Goal: Information Seeking & Learning: Check status

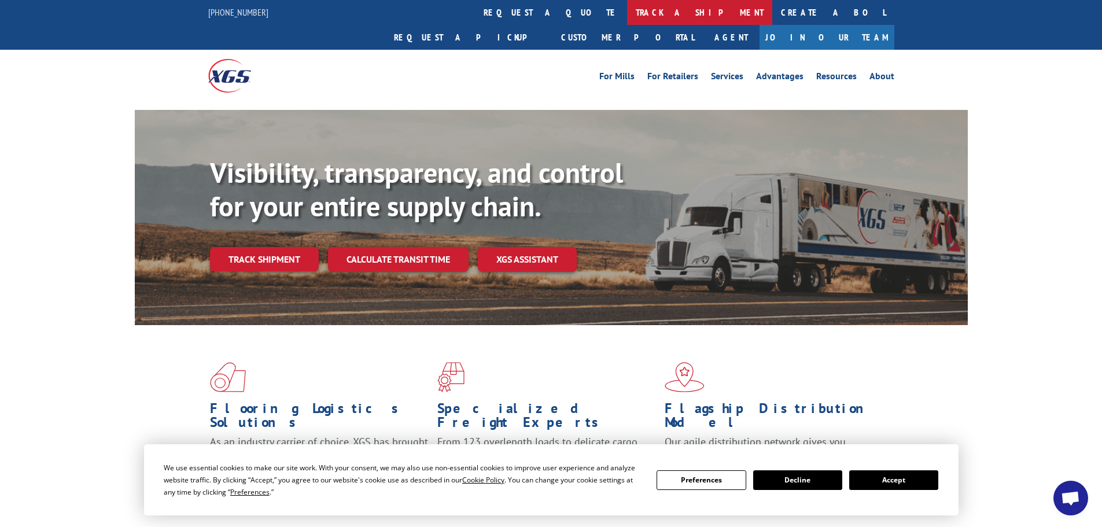
click at [627, 13] on link "track a shipment" at bounding box center [699, 12] width 145 height 25
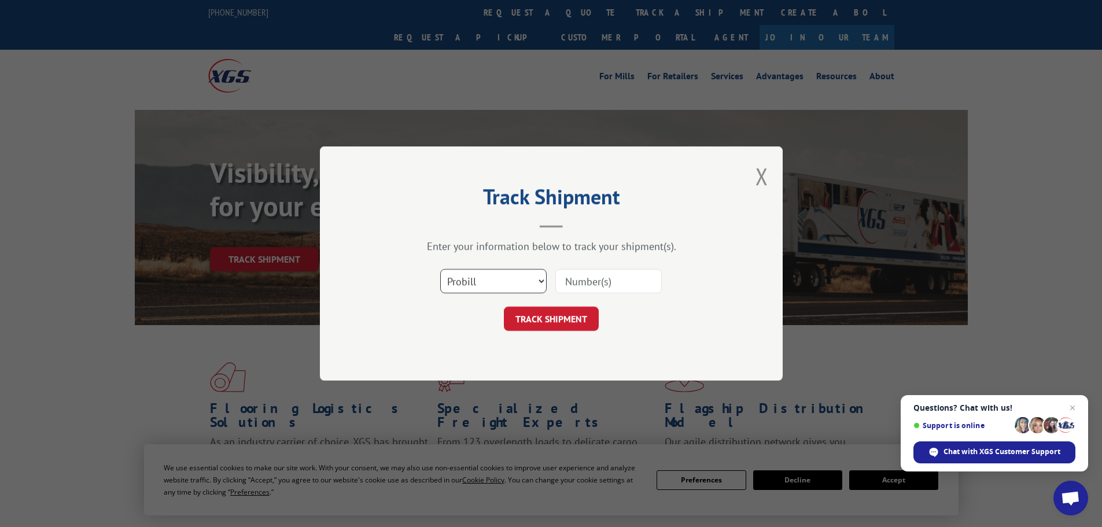
click at [508, 286] on select "Select category... Probill BOL PO" at bounding box center [493, 281] width 106 height 24
select select "bol"
click at [440, 269] on select "Select category... Probill BOL PO" at bounding box center [493, 281] width 106 height 24
click at [619, 284] on input at bounding box center [609, 281] width 106 height 24
type input "6049751"
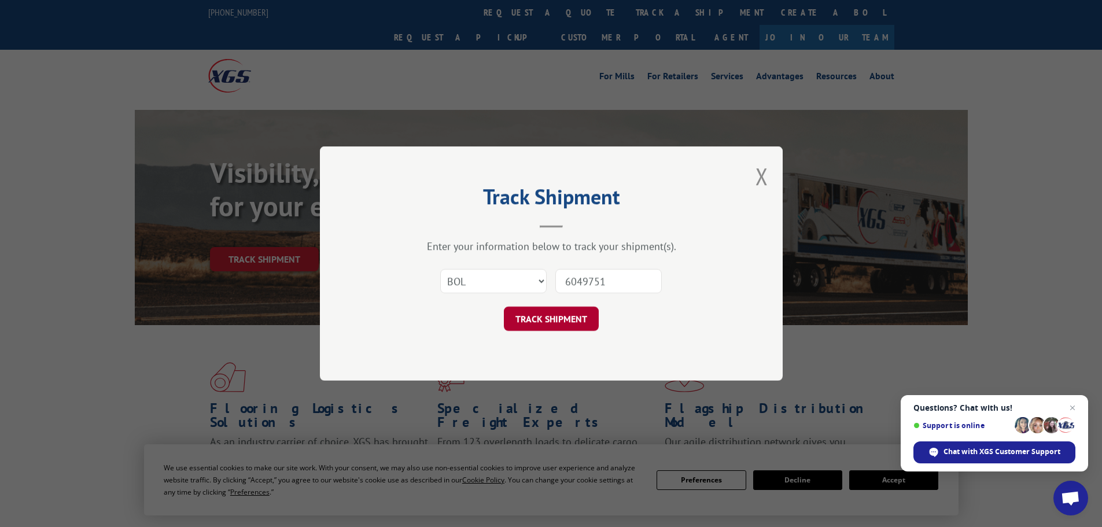
click at [556, 317] on button "TRACK SHIPMENT" at bounding box center [551, 319] width 95 height 24
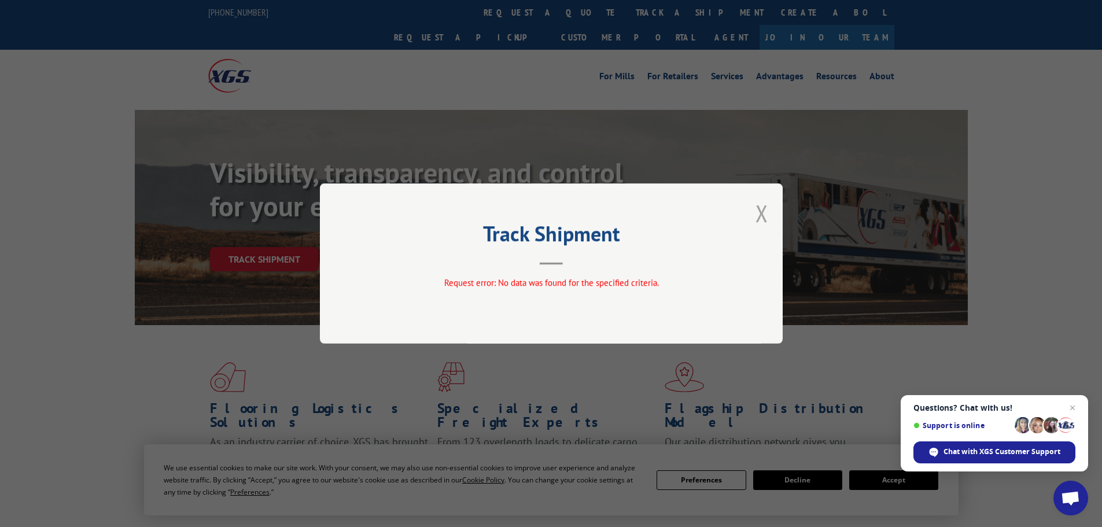
click at [763, 215] on button "Close modal" at bounding box center [762, 213] width 13 height 31
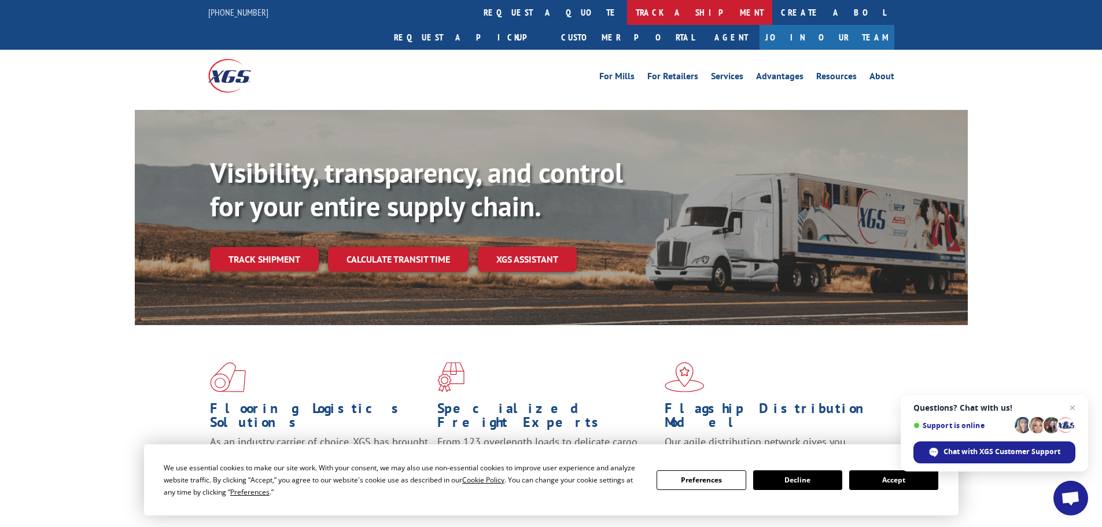
click at [627, 10] on link "track a shipment" at bounding box center [699, 12] width 145 height 25
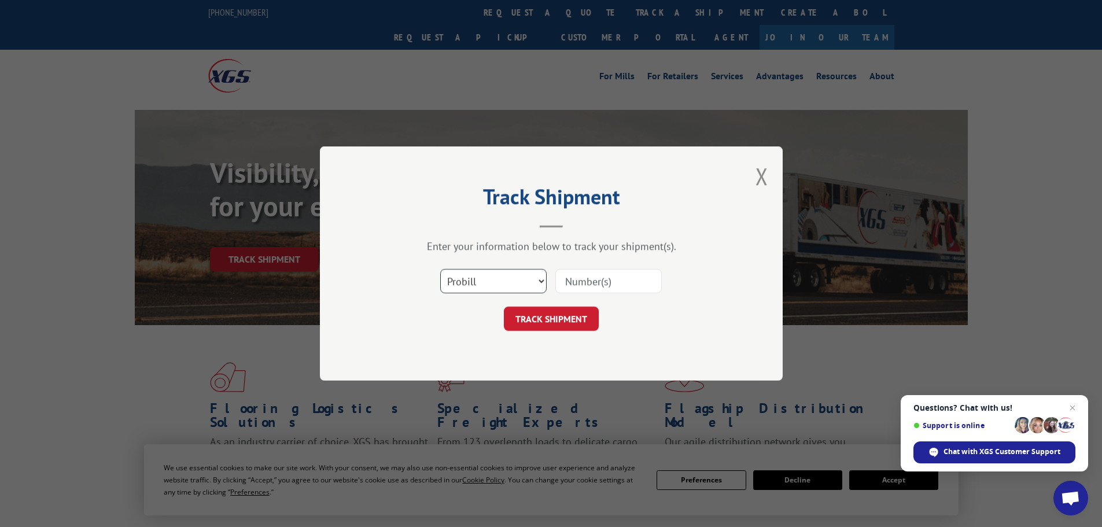
click at [530, 280] on select "Select category... Probill BOL PO" at bounding box center [493, 281] width 106 height 24
select select "bol"
click at [440, 269] on select "Select category... Probill BOL PO" at bounding box center [493, 281] width 106 height 24
click at [656, 269] on div at bounding box center [609, 281] width 106 height 27
click at [649, 276] on input at bounding box center [609, 281] width 106 height 24
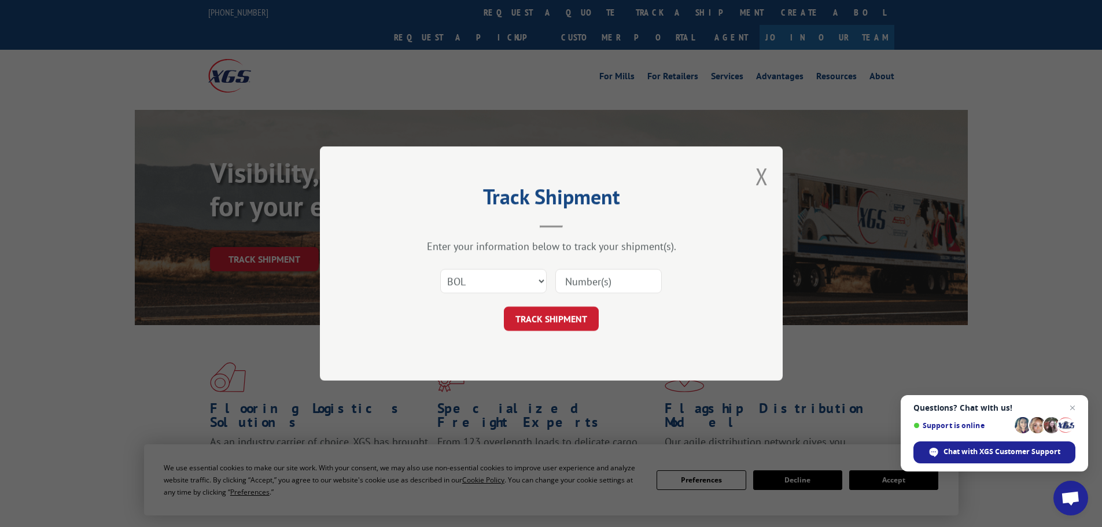
click at [641, 284] on input at bounding box center [609, 281] width 106 height 24
click at [611, 279] on input at bounding box center [609, 281] width 106 height 24
type input "6049751"
click at [556, 320] on button "TRACK SHIPMENT" at bounding box center [551, 319] width 95 height 24
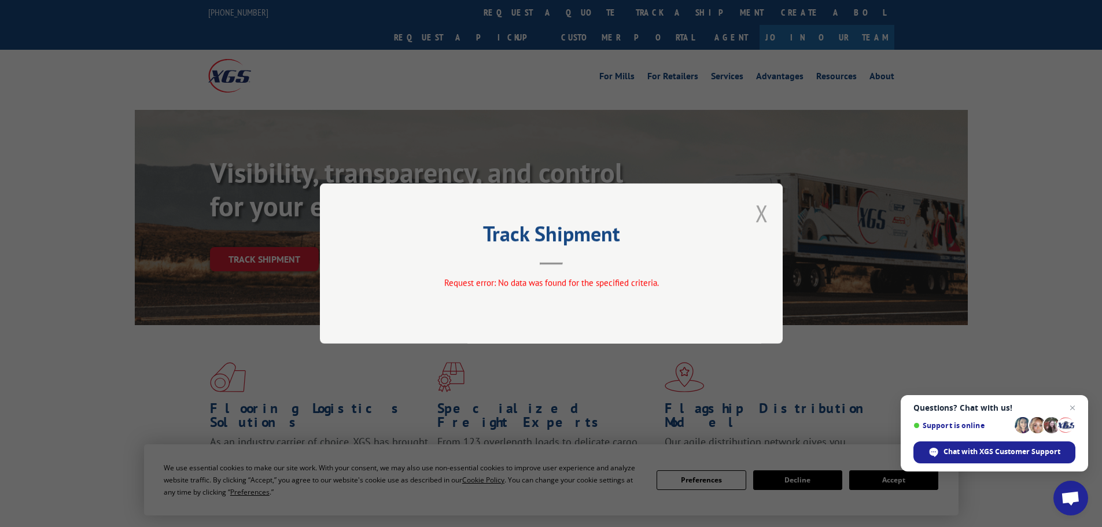
click at [763, 201] on button "Close modal" at bounding box center [762, 213] width 13 height 31
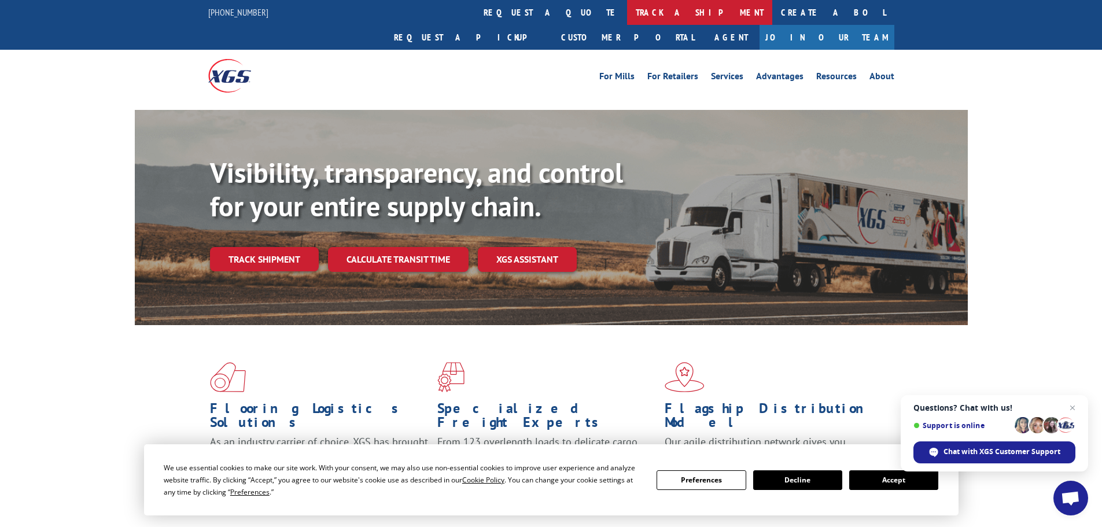
click at [627, 12] on link "track a shipment" at bounding box center [699, 12] width 145 height 25
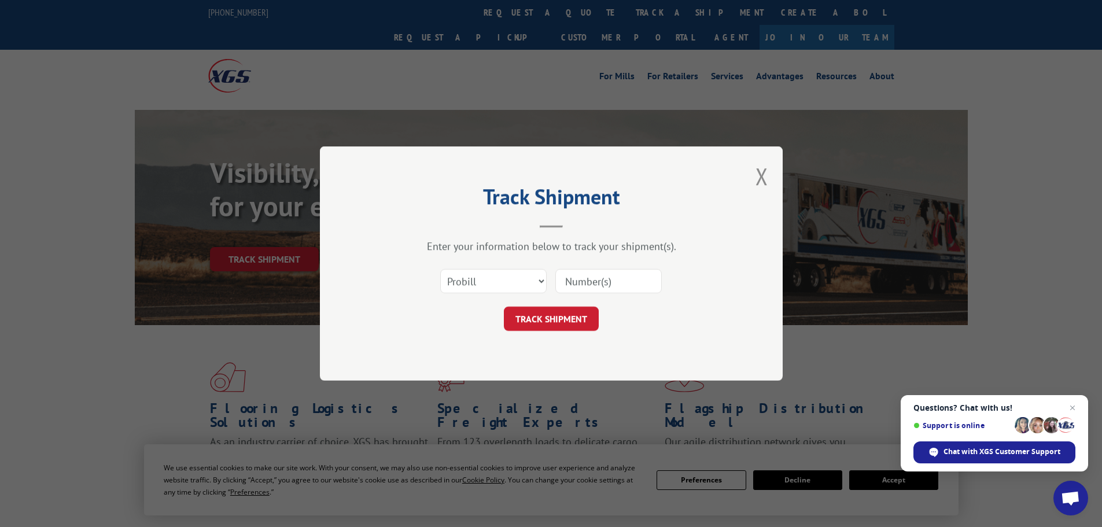
click at [569, 277] on input at bounding box center [609, 281] width 106 height 24
type input "91025"
click at [543, 314] on button "TRACK SHIPMENT" at bounding box center [551, 319] width 95 height 24
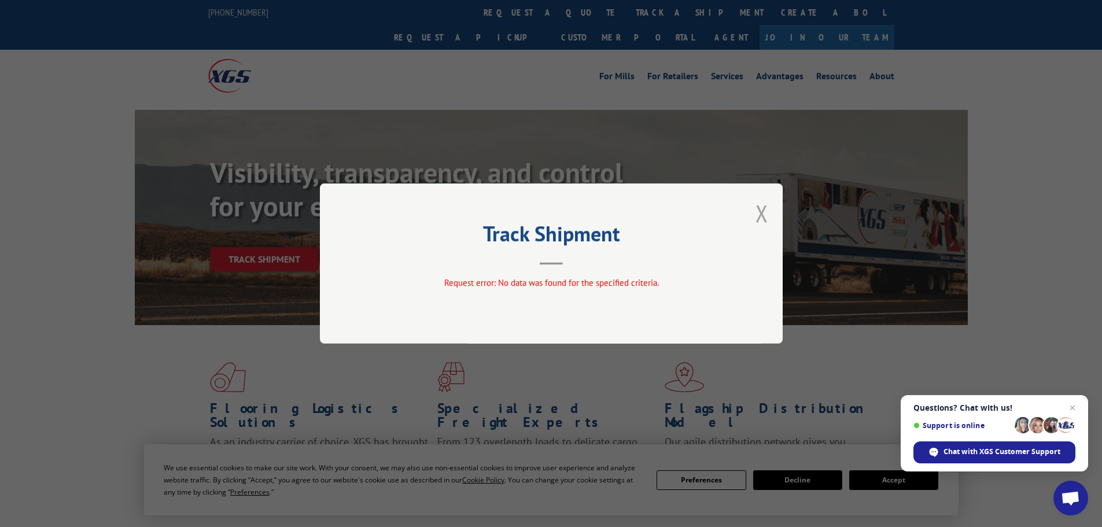
click at [759, 215] on button "Close modal" at bounding box center [762, 213] width 13 height 31
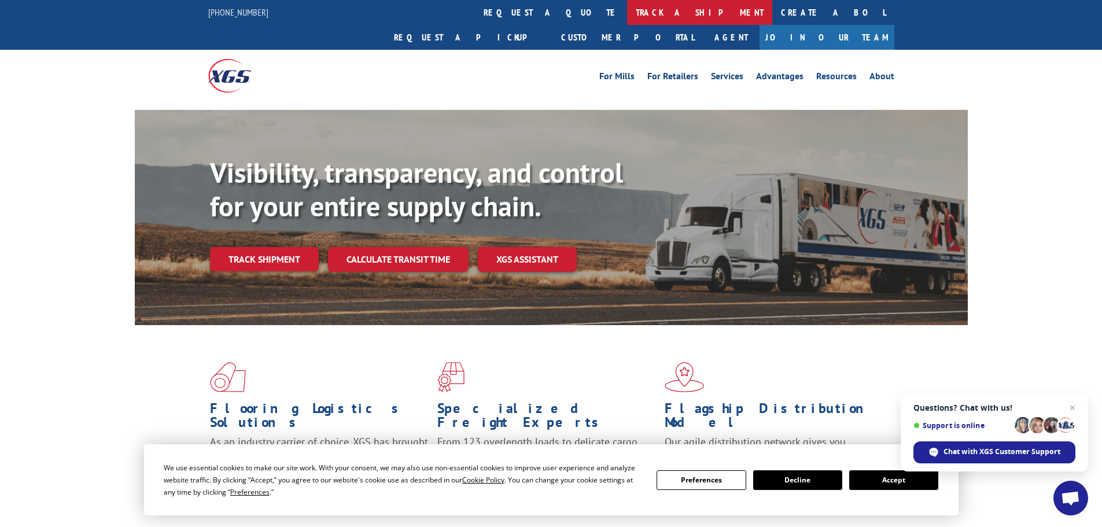
click at [627, 3] on link "track a shipment" at bounding box center [699, 12] width 145 height 25
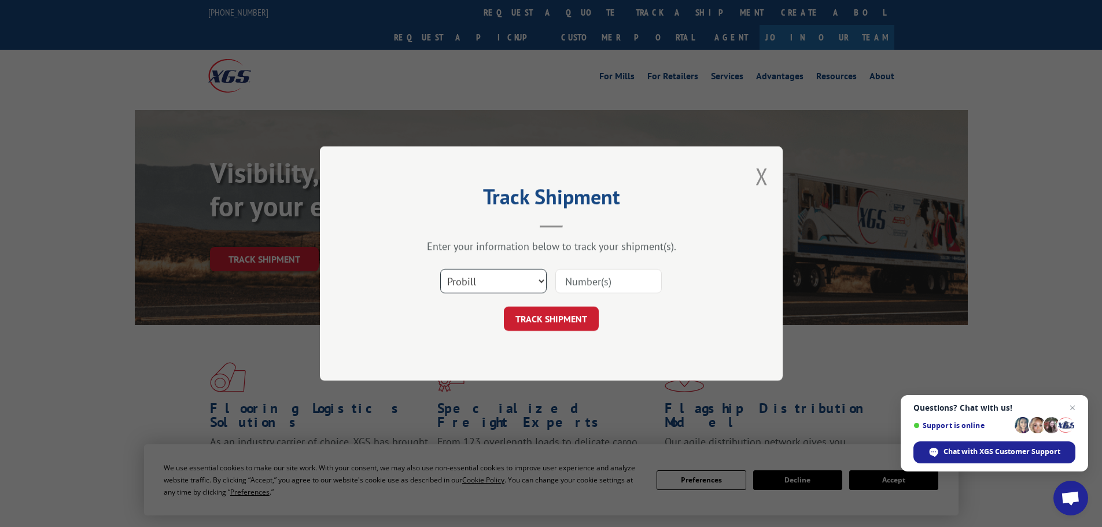
click at [532, 280] on select "Select category... Probill BOL PO" at bounding box center [493, 281] width 106 height 24
select select "bol"
click at [440, 269] on select "Select category... Probill BOL PO" at bounding box center [493, 281] width 106 height 24
click at [596, 280] on input at bounding box center [609, 281] width 106 height 24
type input "853360"
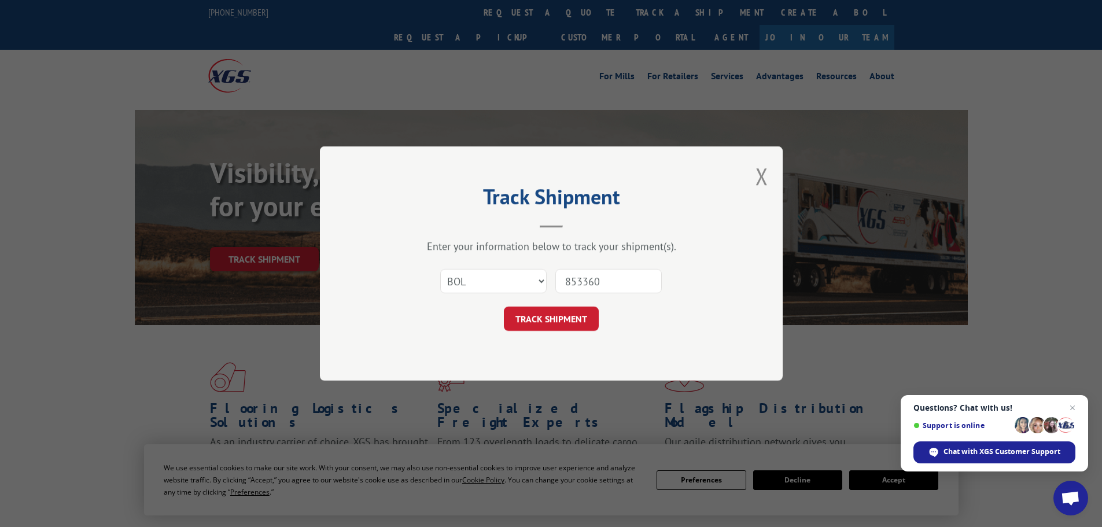
click at [504, 307] on button "TRACK SHIPMENT" at bounding box center [551, 319] width 95 height 24
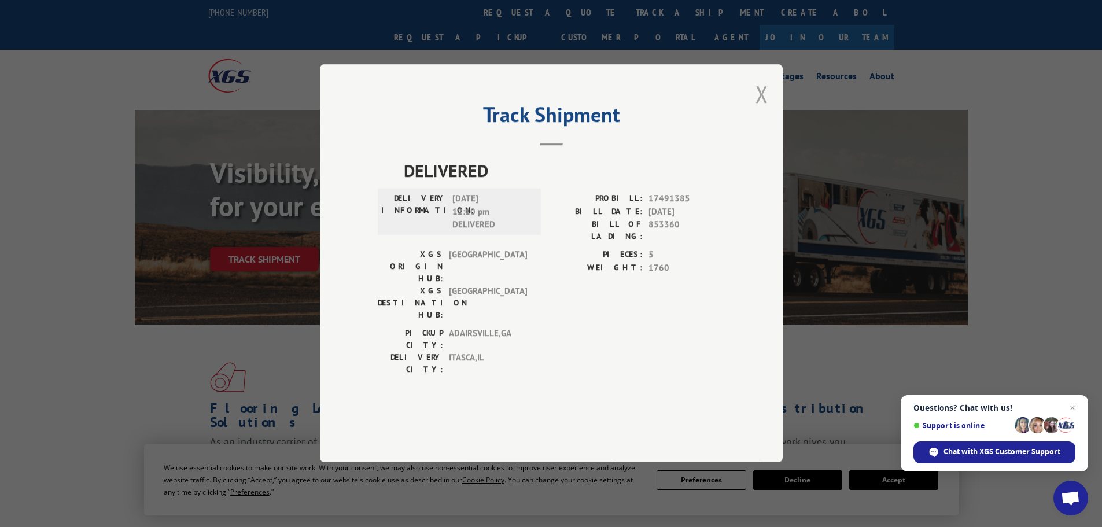
click at [763, 109] on button "Close modal" at bounding box center [762, 94] width 13 height 31
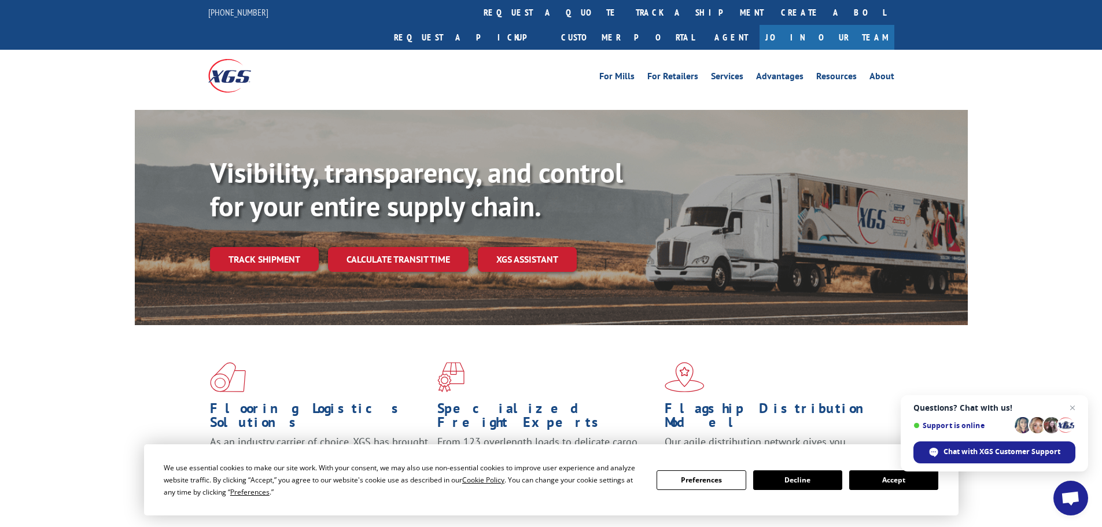
click at [627, 15] on link "track a shipment" at bounding box center [699, 12] width 145 height 25
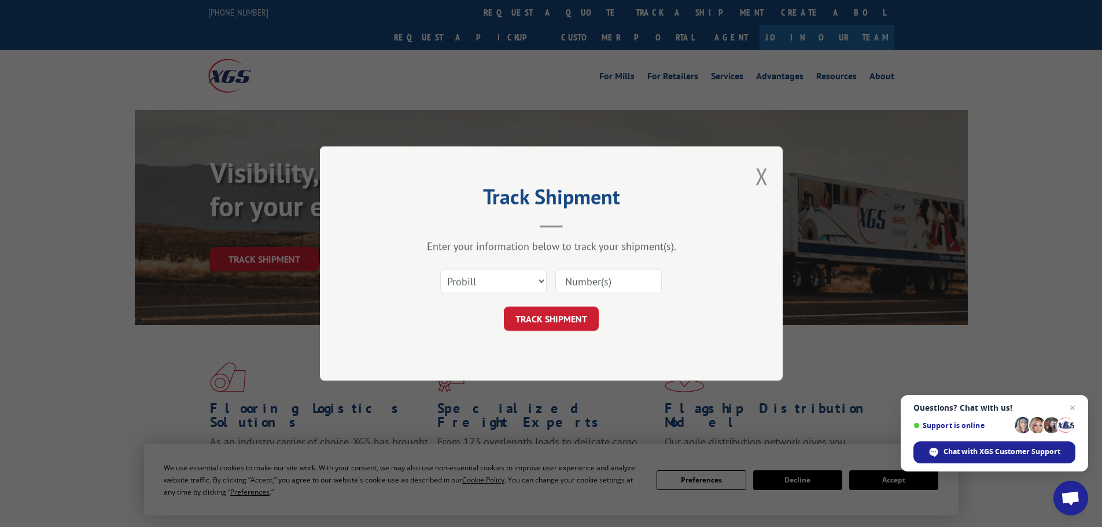
click at [605, 282] on input at bounding box center [609, 281] width 106 height 24
type input "17450084"
click at [549, 319] on button "TRACK SHIPMENT" at bounding box center [551, 319] width 95 height 24
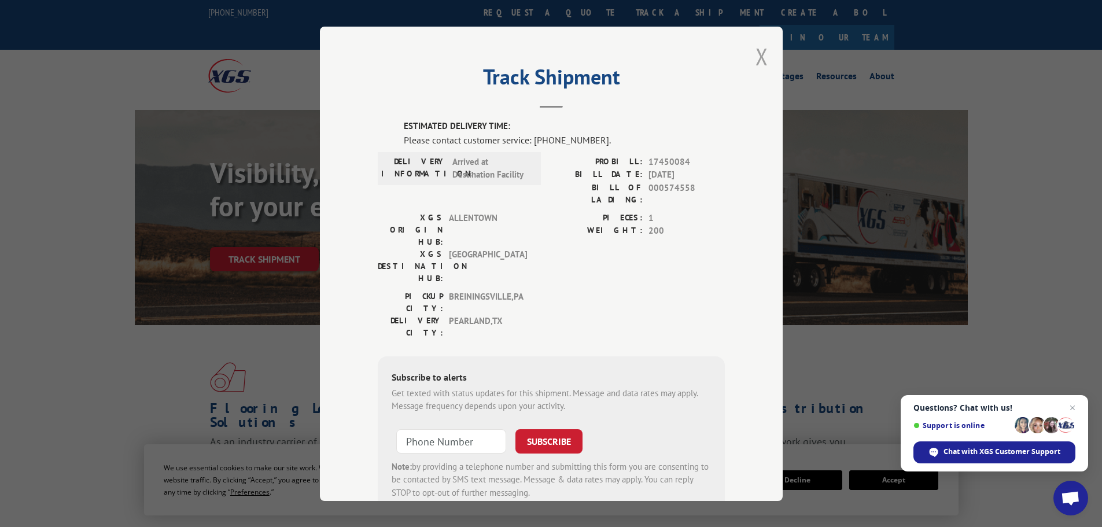
click at [756, 57] on button "Close modal" at bounding box center [762, 56] width 13 height 31
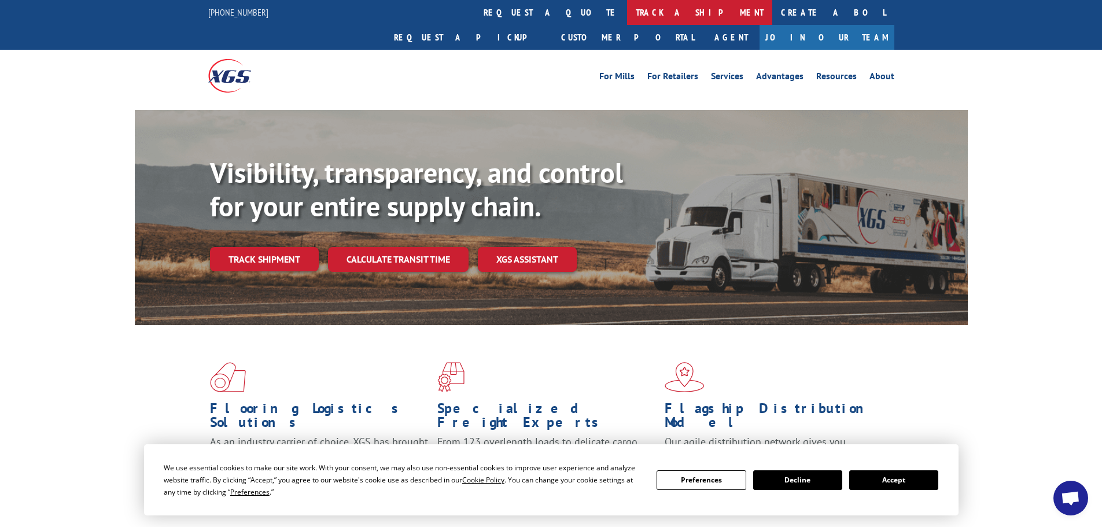
click at [627, 8] on link "track a shipment" at bounding box center [699, 12] width 145 height 25
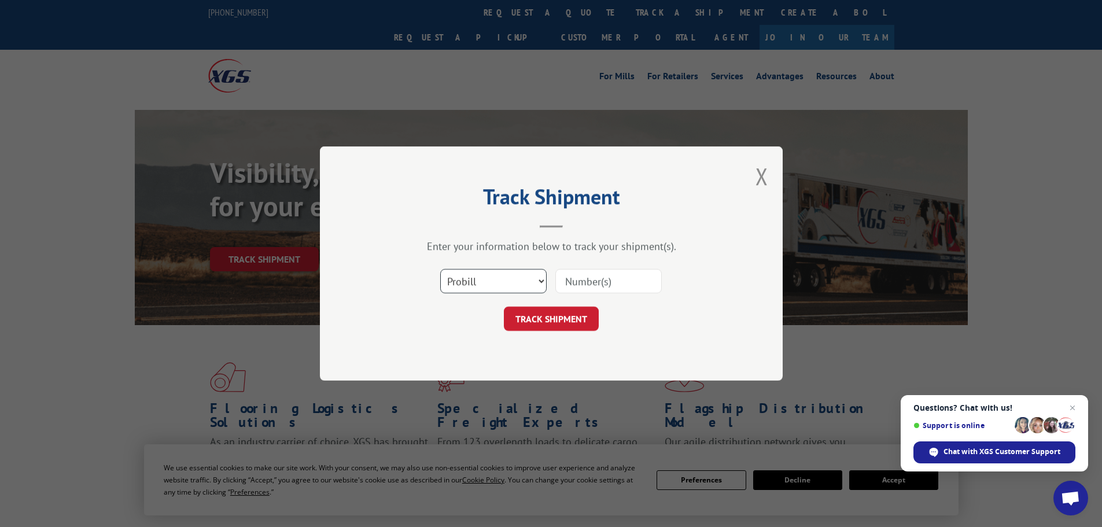
click at [498, 275] on select "Select category... Probill BOL PO" at bounding box center [493, 281] width 106 height 24
select select "bol"
click at [440, 269] on select "Select category... Probill BOL PO" at bounding box center [493, 281] width 106 height 24
click at [593, 289] on input at bounding box center [609, 281] width 106 height 24
type input "6045772"
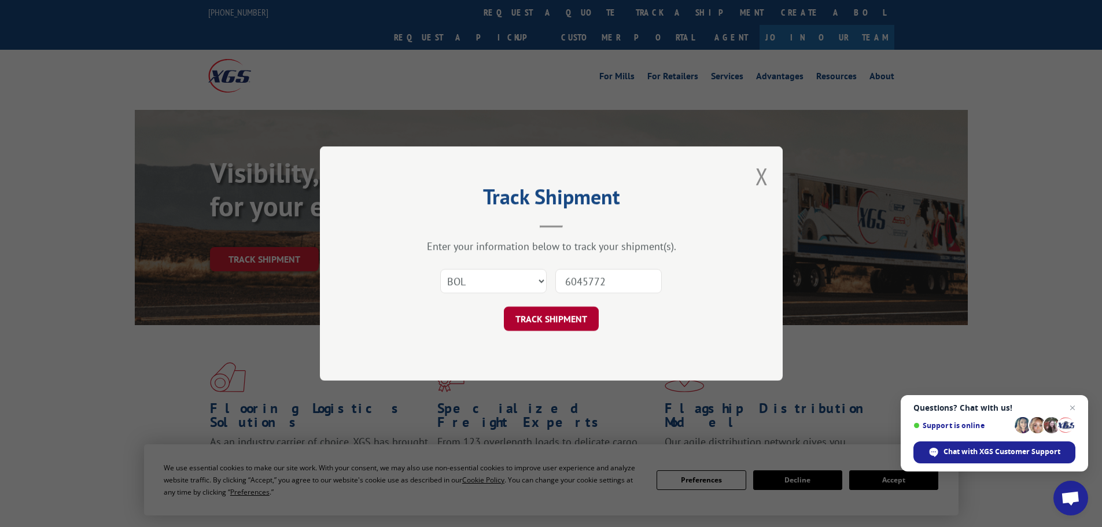
click at [567, 314] on button "TRACK SHIPMENT" at bounding box center [551, 319] width 95 height 24
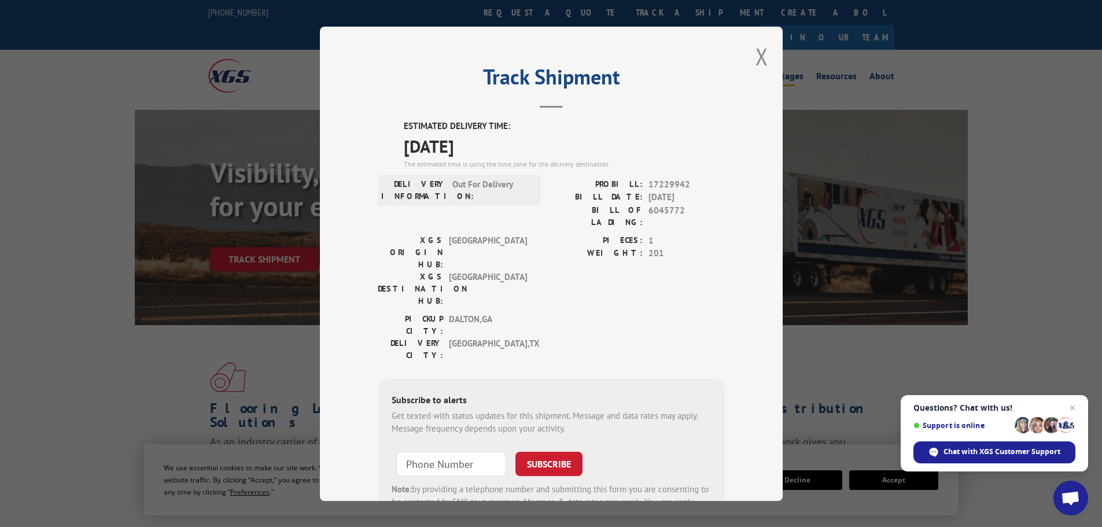
click at [756, 56] on button "Close modal" at bounding box center [762, 56] width 13 height 31
